Goal: Information Seeking & Learning: Compare options

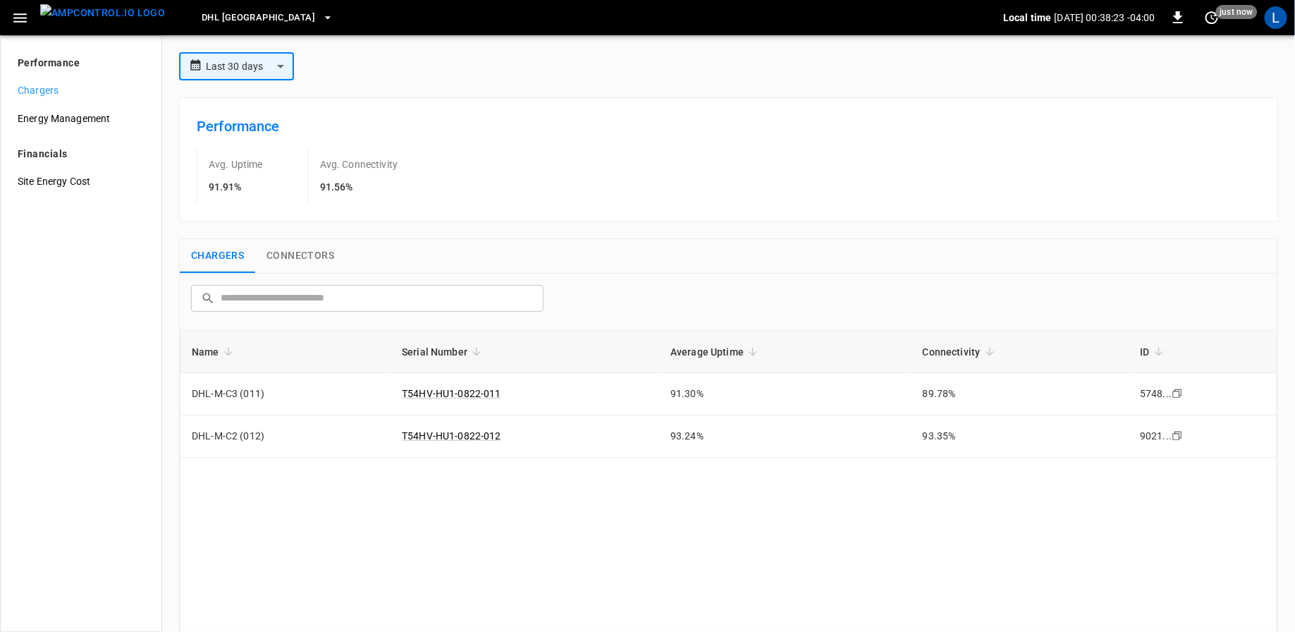
click at [238, 13] on span "DHL [GEOGRAPHIC_DATA]" at bounding box center [258, 18] width 113 height 16
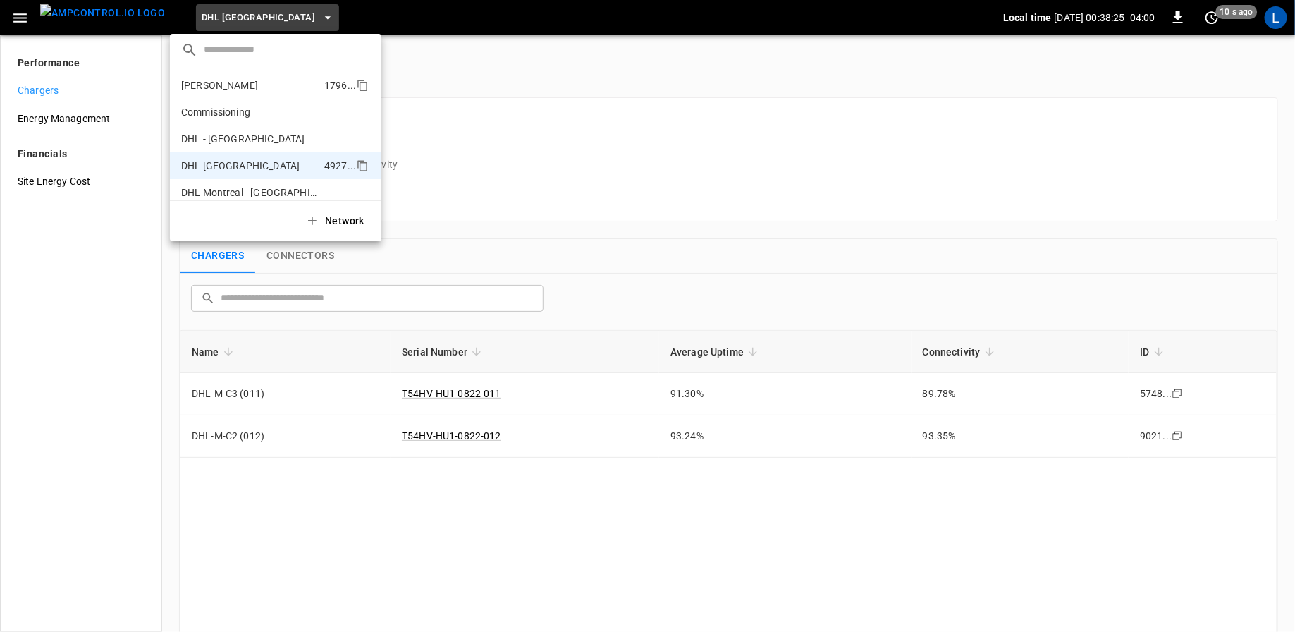
click at [227, 87] on p "[PERSON_NAME]" at bounding box center [249, 85] width 137 height 14
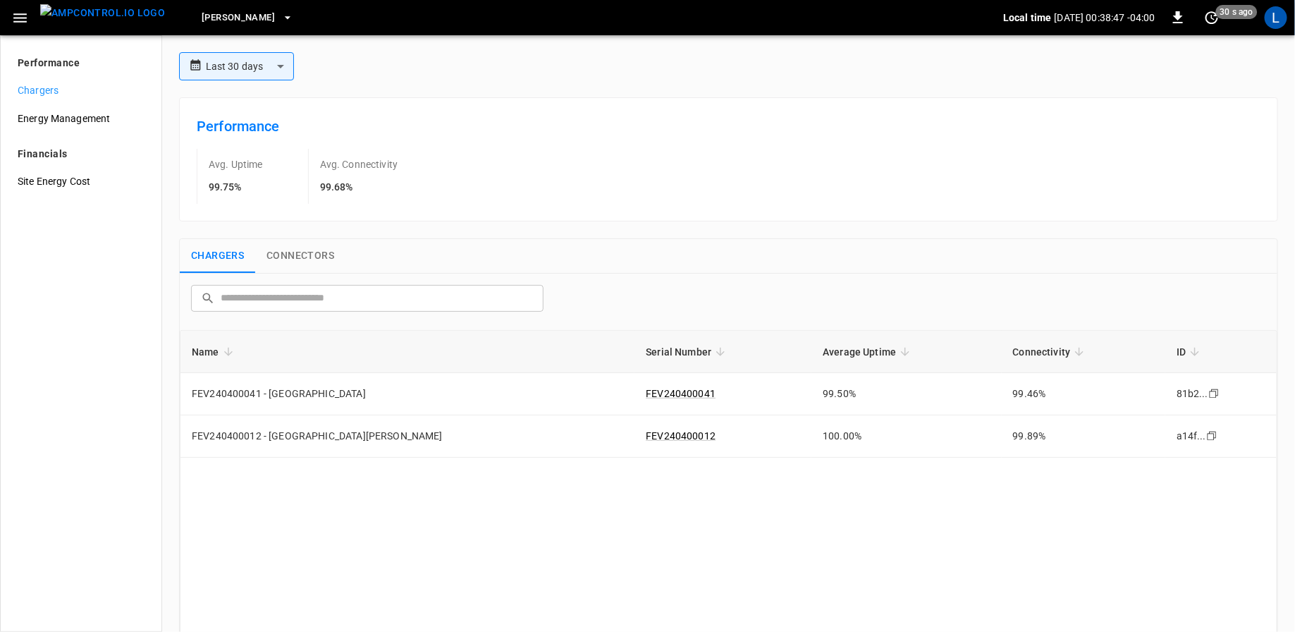
drag, startPoint x: 189, startPoint y: 351, endPoint x: 830, endPoint y: 341, distance: 641.5
click at [830, 343] on tr "Name Serial Number Average Uptime Connectivity ID" at bounding box center [728, 352] width 1096 height 42
drag, startPoint x: 1002, startPoint y: 436, endPoint x: 956, endPoint y: 439, distance: 45.9
click at [1002, 439] on td "99.89%" at bounding box center [1084, 436] width 164 height 42
drag, startPoint x: 768, startPoint y: 432, endPoint x: 269, endPoint y: 360, distance: 504.2
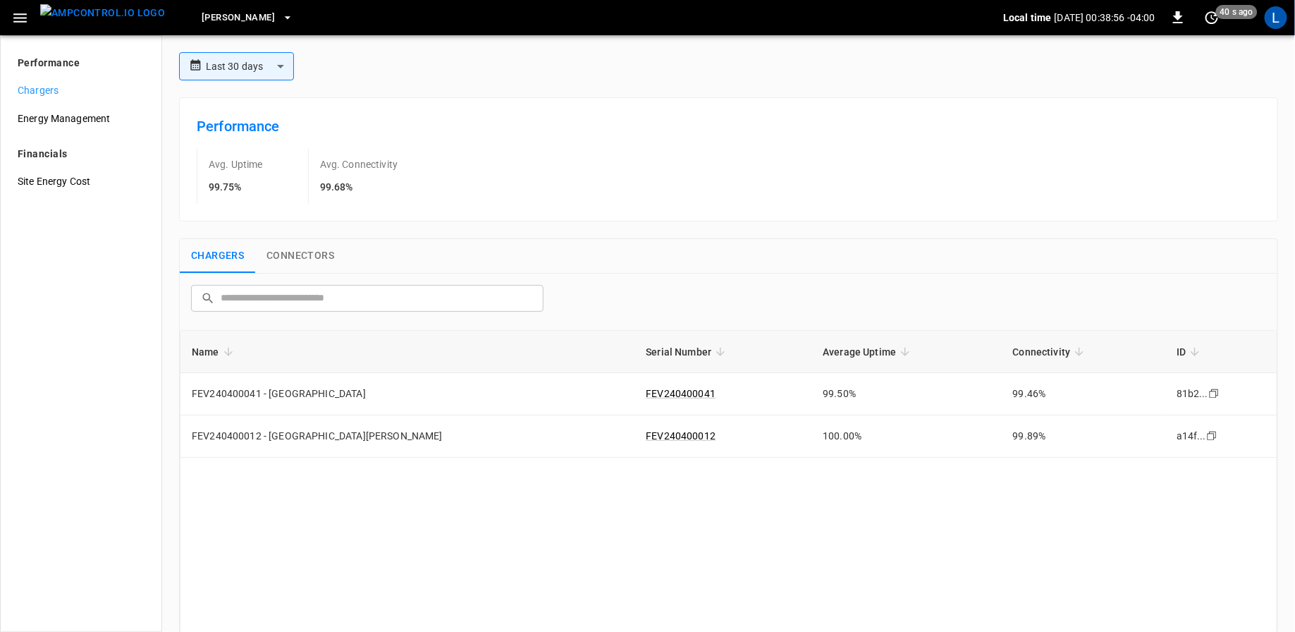
click at [269, 360] on table "Name Serial Number Average Uptime Connectivity ID FEV240400041 - Laval FEV24040…" at bounding box center [728, 394] width 1096 height 127
click at [1002, 465] on div "Name Serial Number Average Uptime Connectivity ID FEV240400041 - Laval FEV24040…" at bounding box center [728, 551] width 1097 height 442
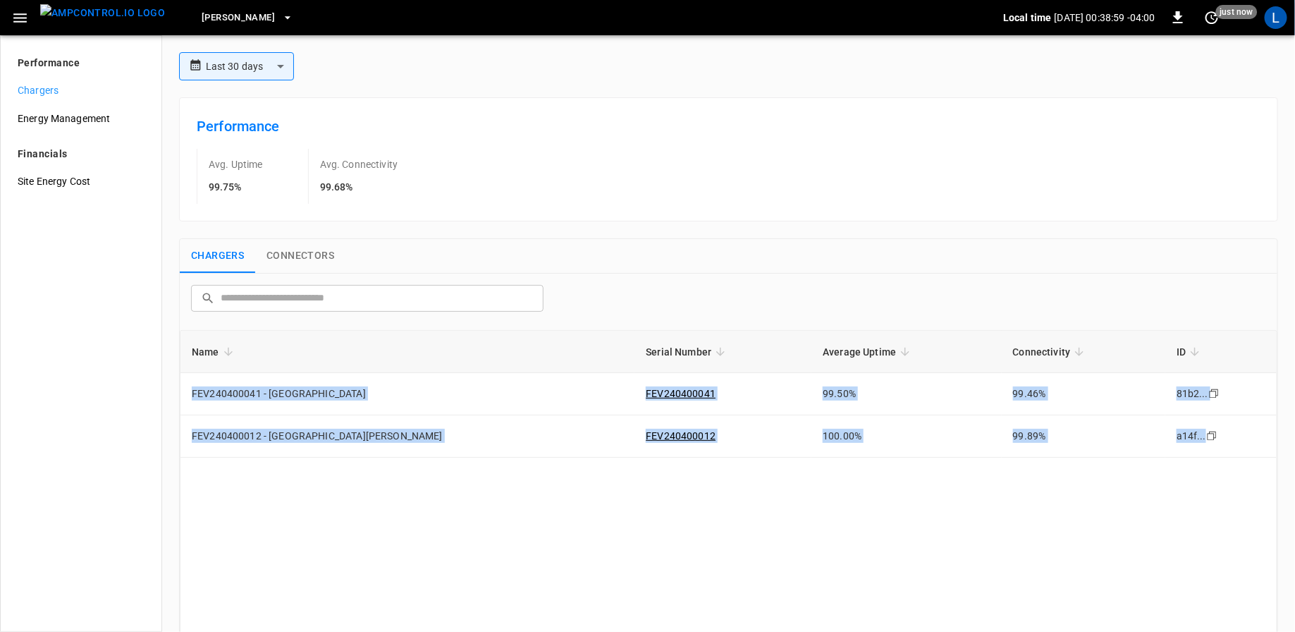
drag, startPoint x: 1210, startPoint y: 440, endPoint x: 410, endPoint y: 339, distance: 806.3
click at [410, 339] on table "Name Serial Number Average Uptime Connectivity ID FEV240400041 - Laval FEV24040…" at bounding box center [728, 394] width 1096 height 127
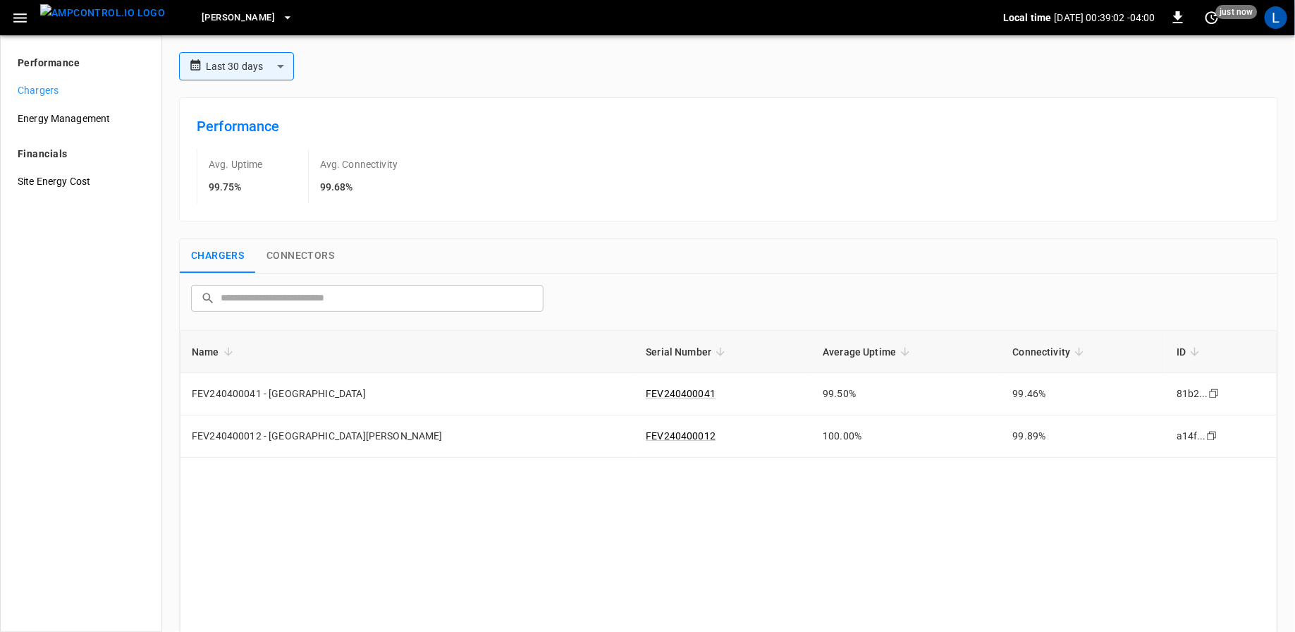
click at [176, 350] on div "**********" at bounding box center [728, 431] width 1110 height 758
drag, startPoint x: 253, startPoint y: 187, endPoint x: 203, endPoint y: 192, distance: 50.3
click at [203, 192] on div "Avg. Uptime 99.75%" at bounding box center [252, 176] width 111 height 55
copy h6 "99.75%"
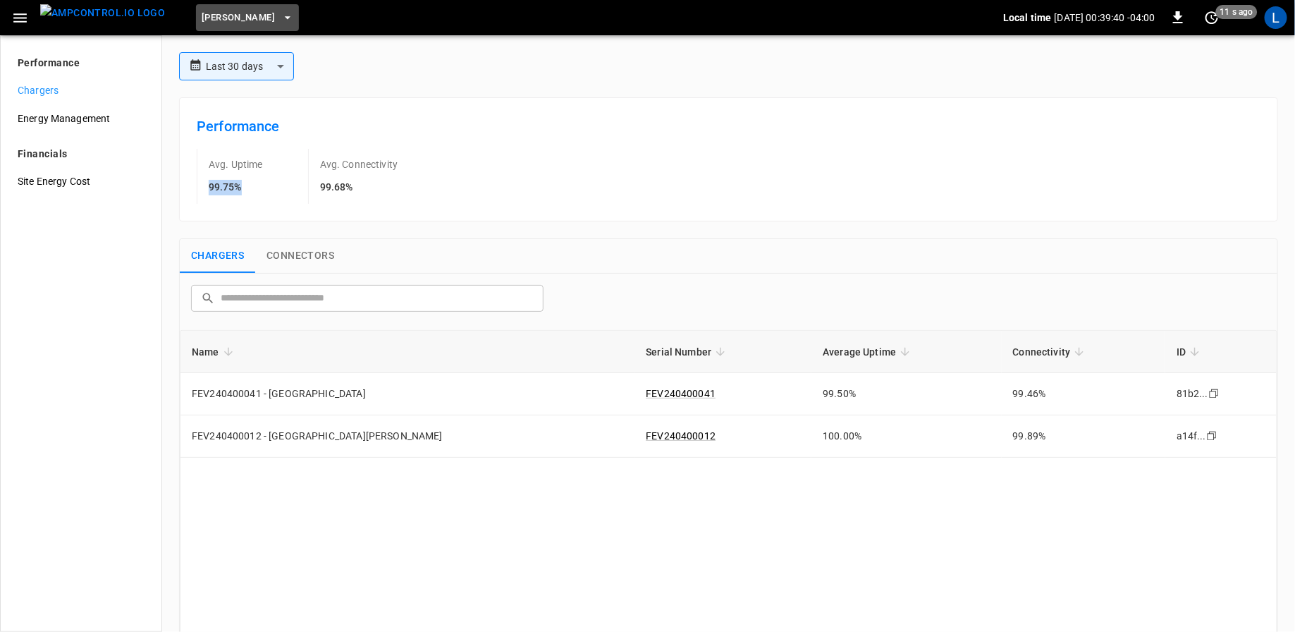
click at [230, 6] on button "[PERSON_NAME]" at bounding box center [247, 17] width 103 height 27
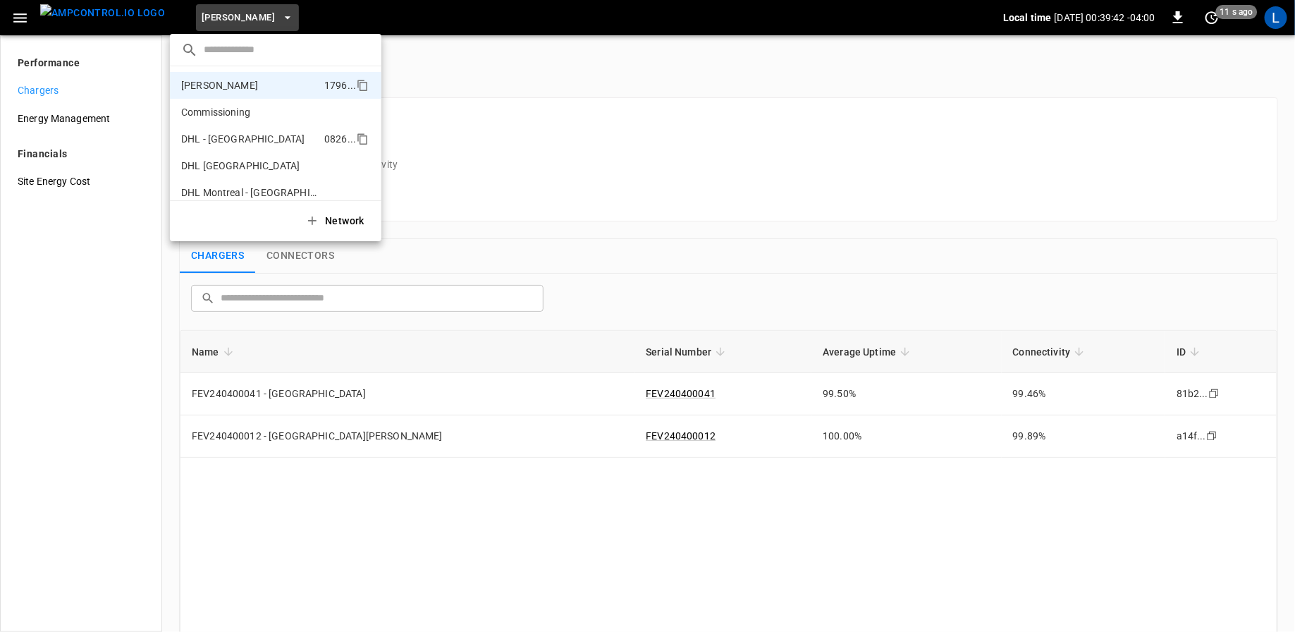
click at [223, 137] on p "DHL - [GEOGRAPHIC_DATA]" at bounding box center [249, 139] width 137 height 14
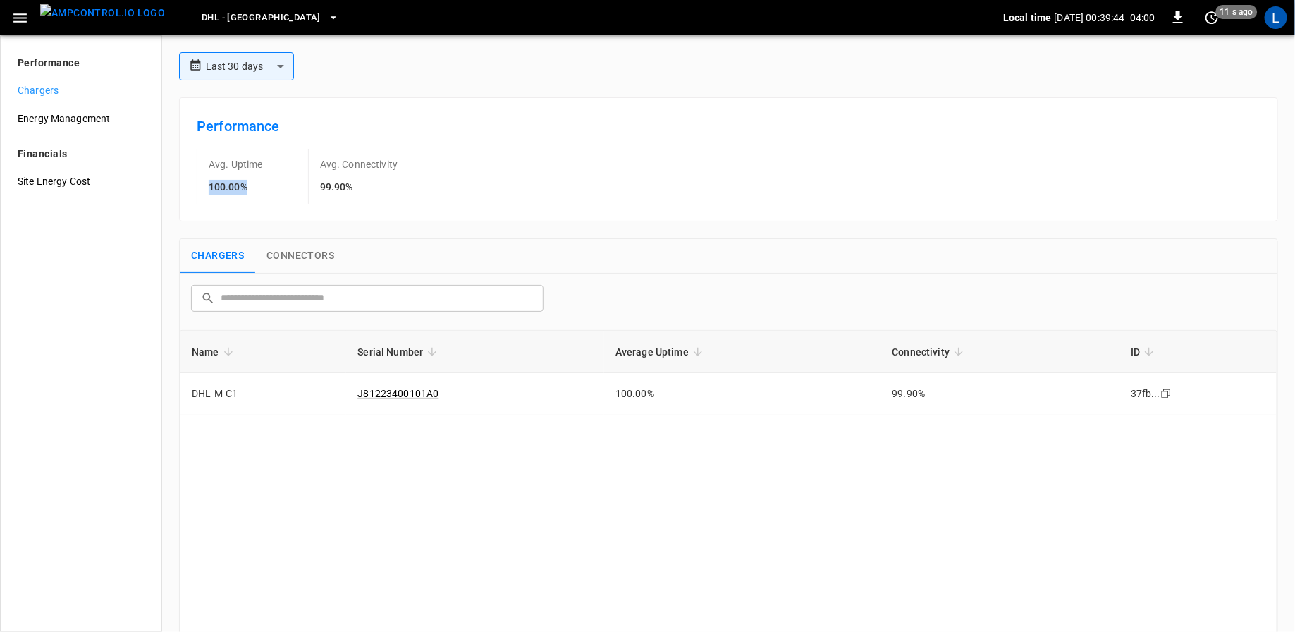
drag, startPoint x: 257, startPoint y: 187, endPoint x: 195, endPoint y: 185, distance: 62.1
click at [195, 185] on div "Performance Avg. Uptime 100.00% Avg. Connectivity 99.90%" at bounding box center [728, 159] width 1099 height 124
copy h6 "100.00%"
click at [235, 12] on span "DHL - [GEOGRAPHIC_DATA]" at bounding box center [261, 18] width 119 height 16
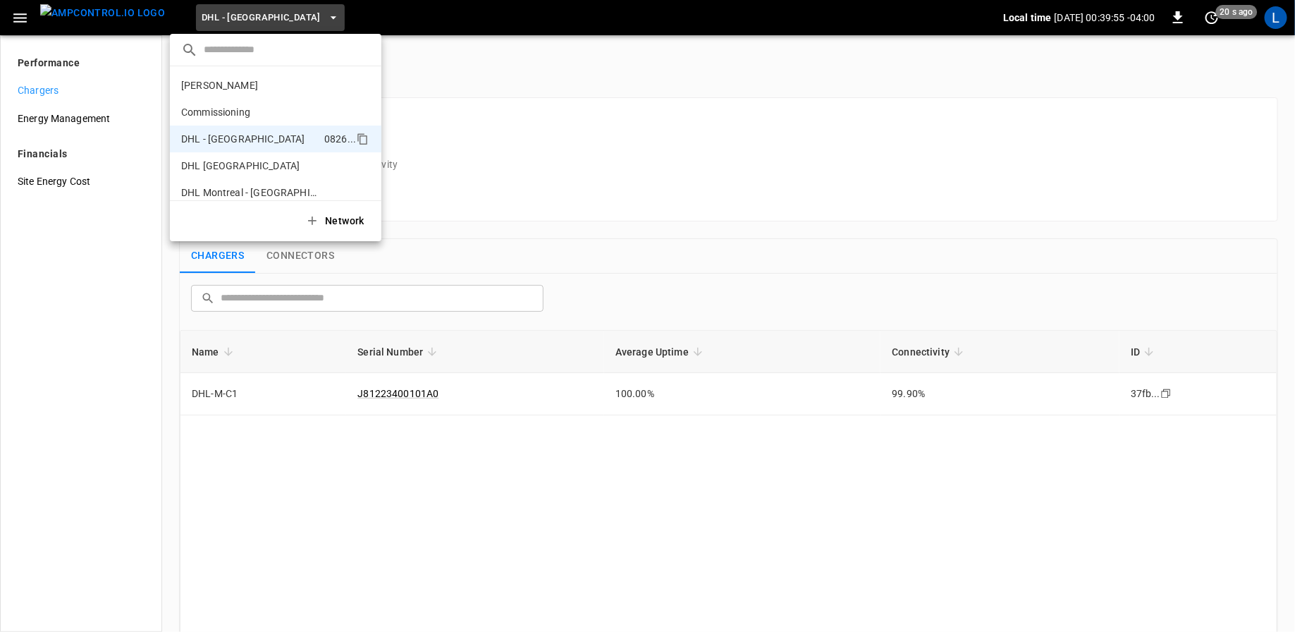
scroll to position [49, 0]
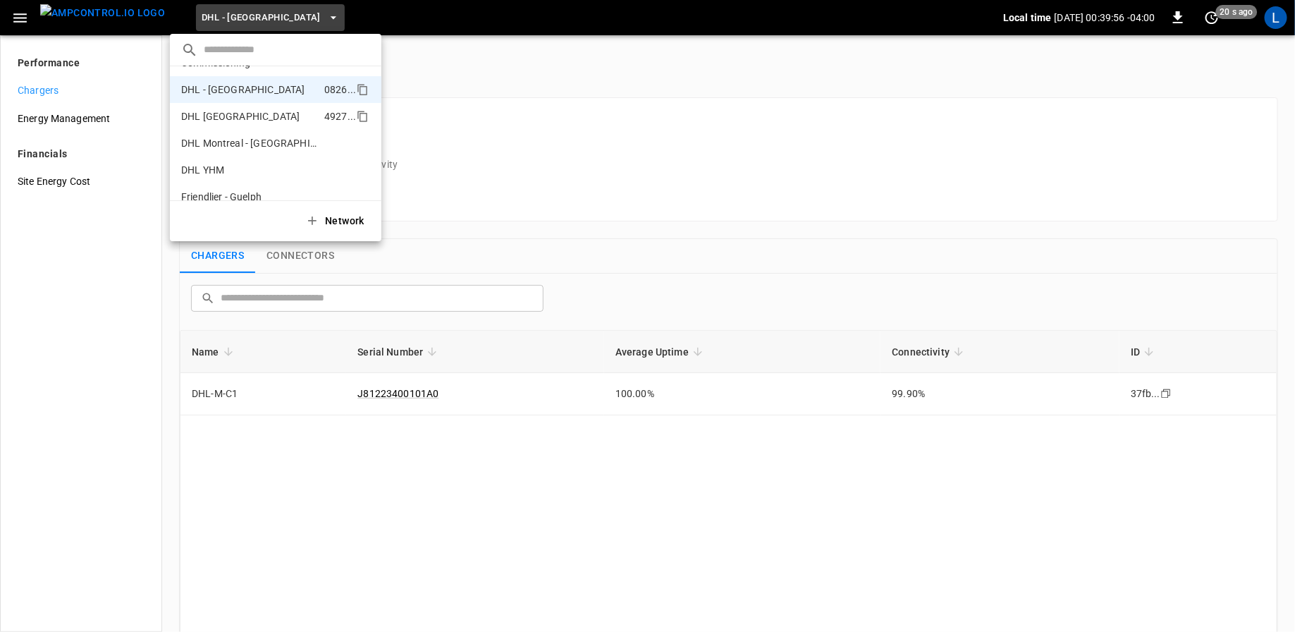
click at [247, 112] on p "DHL [GEOGRAPHIC_DATA]" at bounding box center [249, 116] width 137 height 14
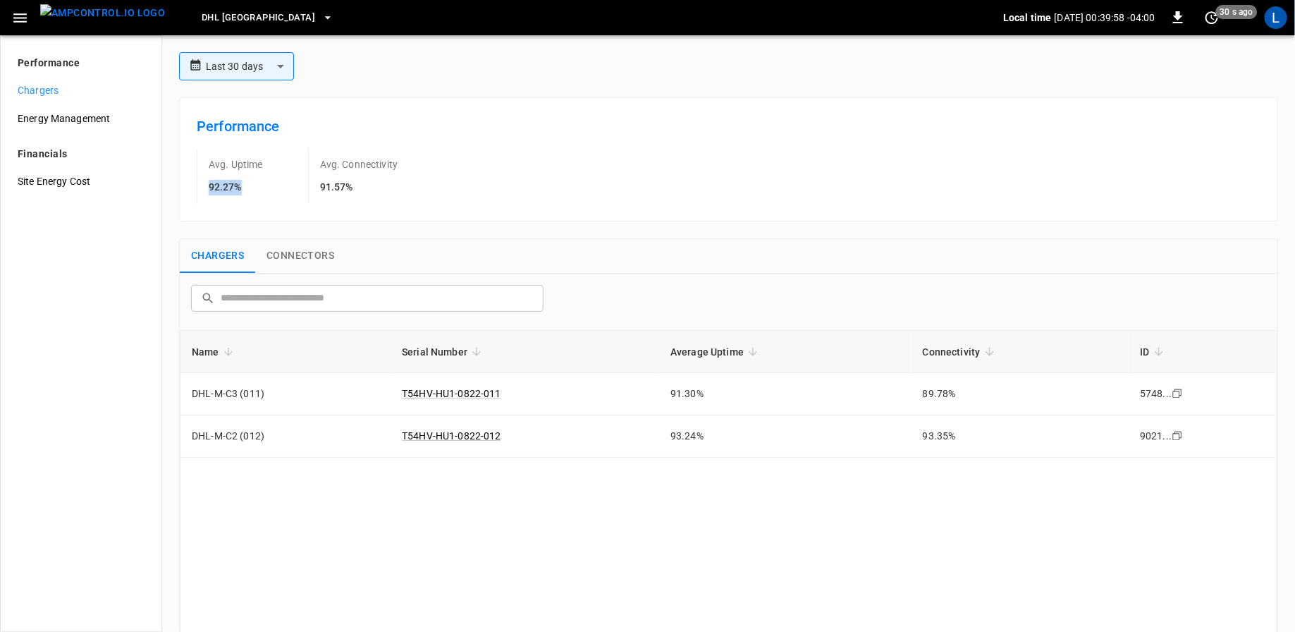
drag, startPoint x: 246, startPoint y: 188, endPoint x: 202, endPoint y: 187, distance: 43.7
click at [202, 187] on div "Avg. Uptime 92.27%" at bounding box center [252, 176] width 111 height 55
copy h6 "92.27%"
click at [231, 18] on span "DHL [GEOGRAPHIC_DATA]" at bounding box center [258, 18] width 113 height 16
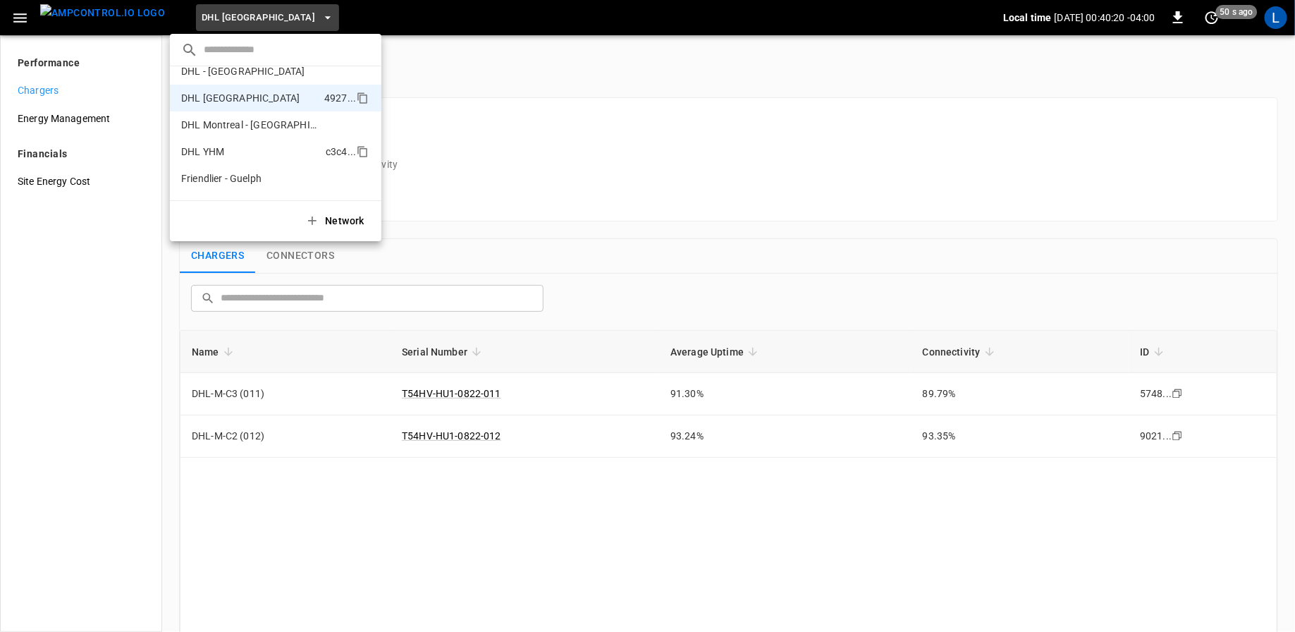
scroll to position [71, 0]
click at [226, 141] on p "DHL YHM" at bounding box center [250, 148] width 139 height 14
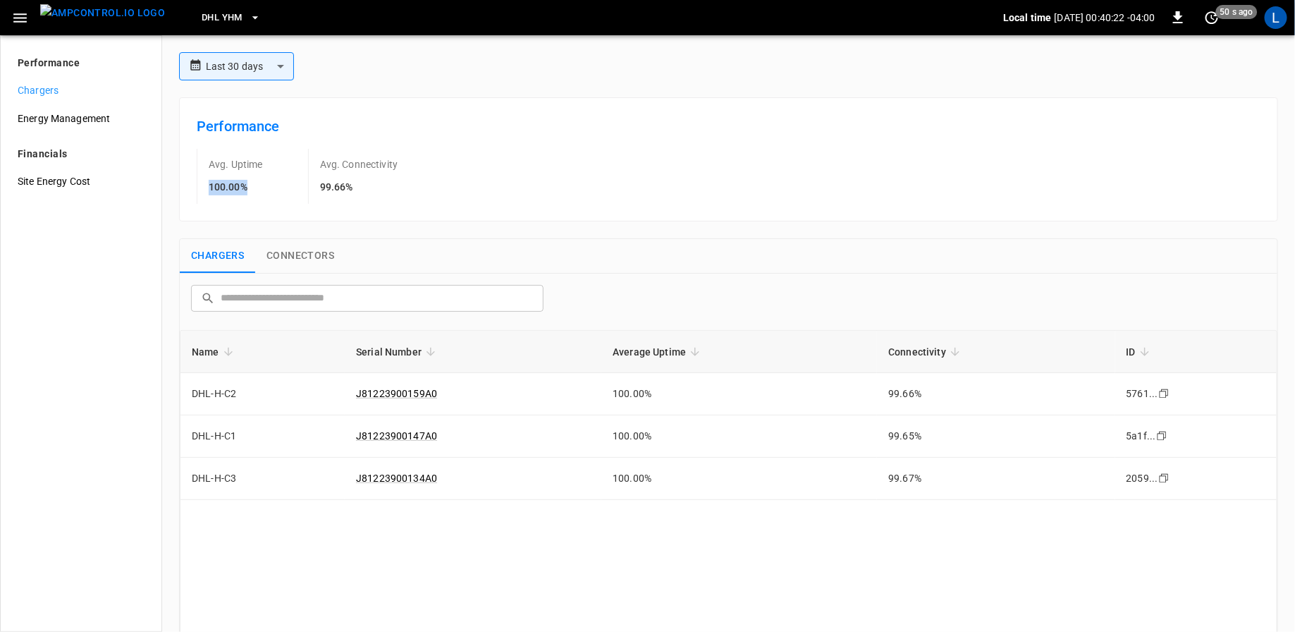
drag, startPoint x: 257, startPoint y: 195, endPoint x: 180, endPoint y: 187, distance: 77.2
click at [180, 187] on div "Performance Avg. Uptime 100.00% Avg. Connectivity 99.66%" at bounding box center [728, 159] width 1099 height 124
copy h6 "100.00%"
click at [248, 20] on icon "button" at bounding box center [255, 18] width 14 height 14
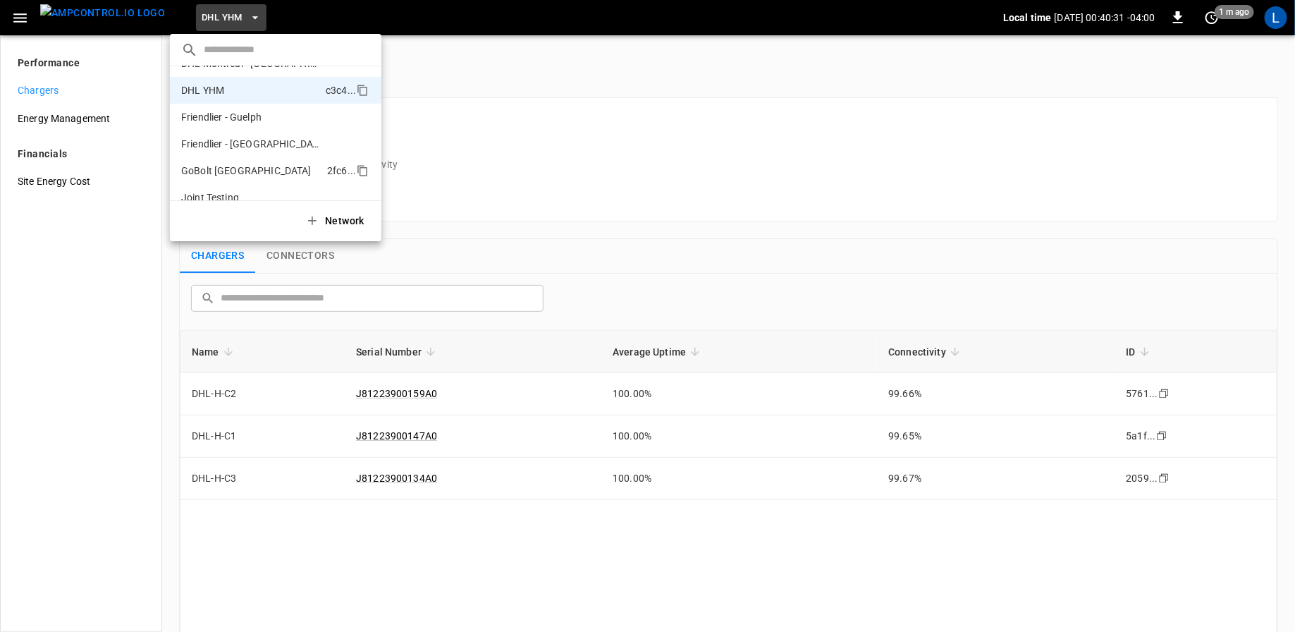
scroll to position [139, 0]
click at [257, 164] on p "GoBolt [GEOGRAPHIC_DATA]" at bounding box center [251, 161] width 140 height 14
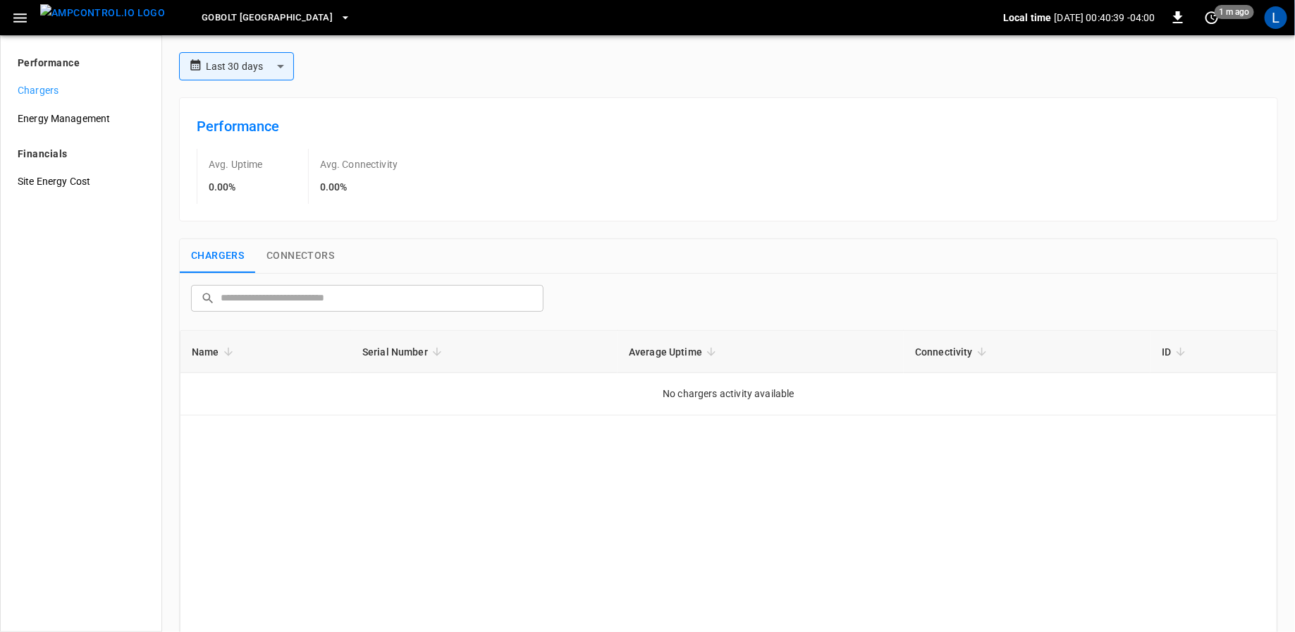
click at [242, 29] on button "GoBolt [GEOGRAPHIC_DATA]" at bounding box center [276, 17] width 161 height 27
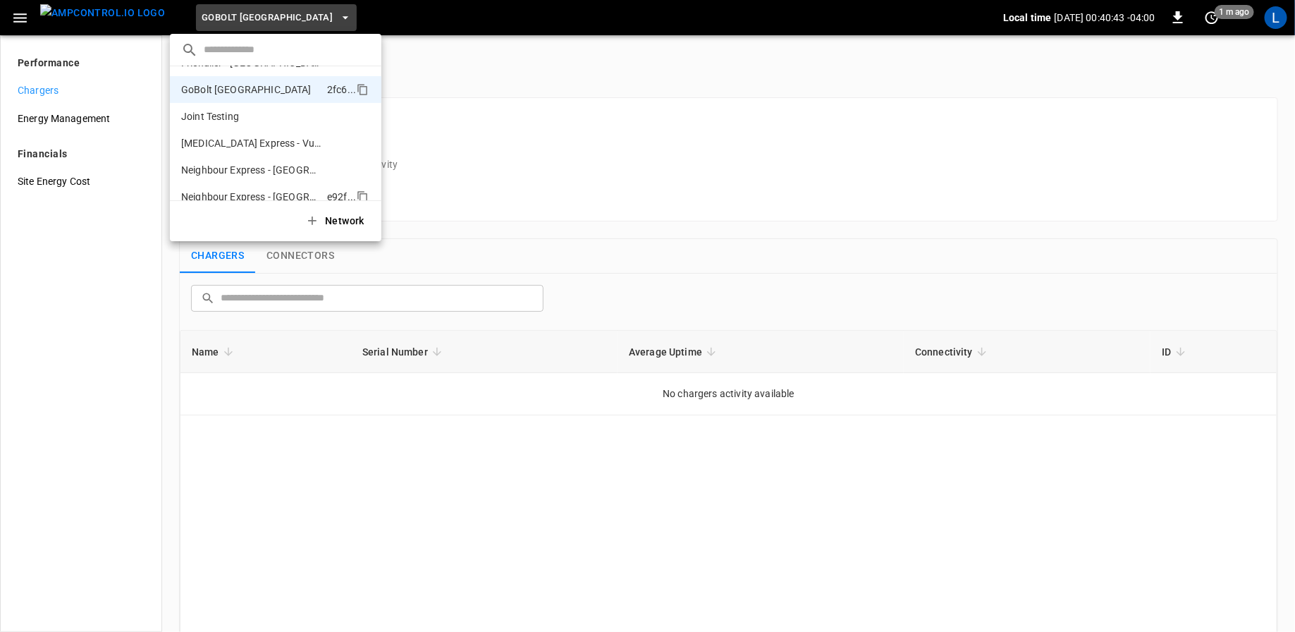
scroll to position [252, 0]
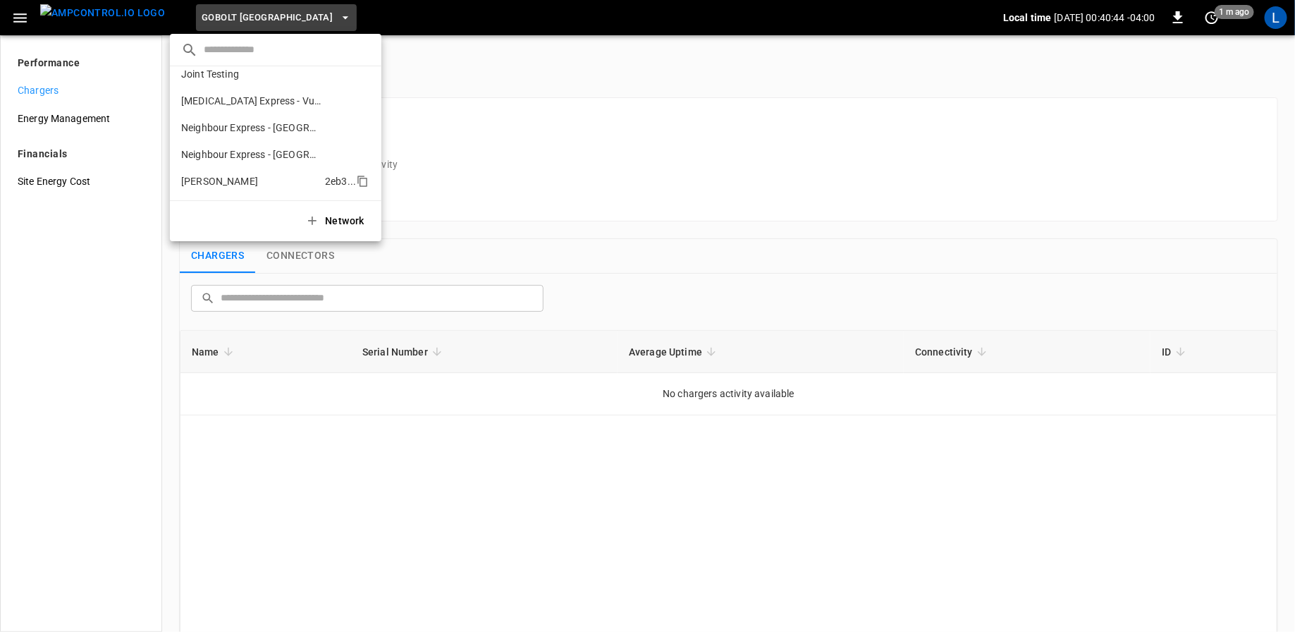
click at [220, 183] on p "[PERSON_NAME]" at bounding box center [250, 181] width 138 height 14
